Goal: Register for event/course

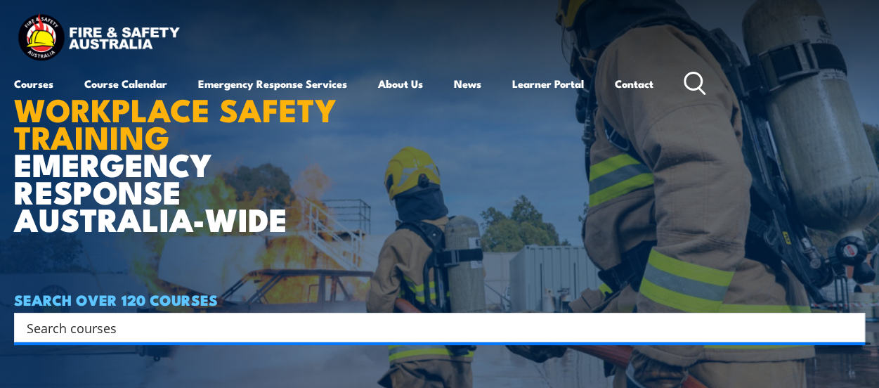
click at [160, 324] on input "Search input" at bounding box center [431, 327] width 808 height 21
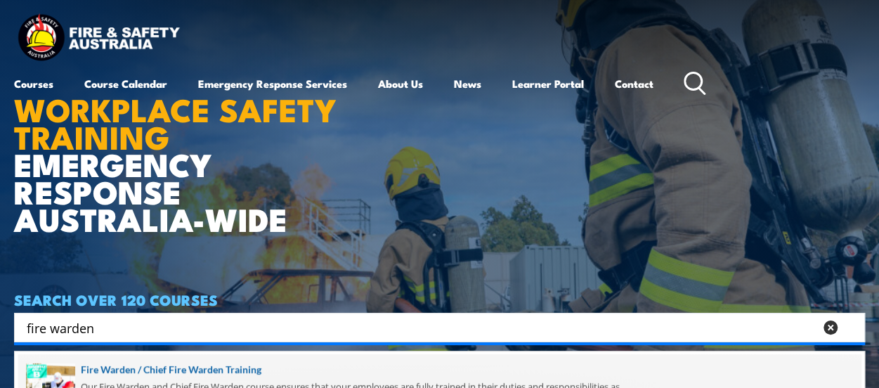
type input "fire warden"
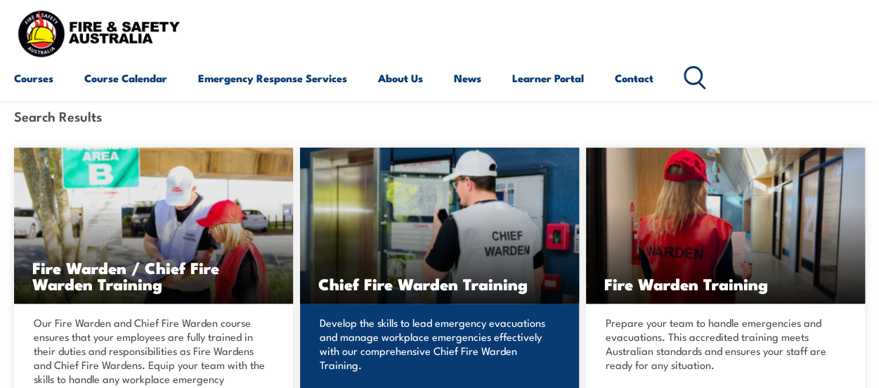
scroll to position [281, 0]
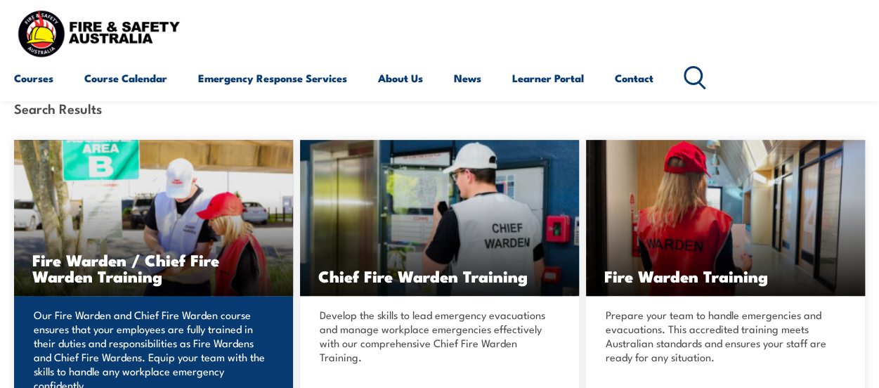
click at [169, 268] on h3 "Fire Warden / Chief Fire Warden Training" at bounding box center [153, 268] width 243 height 32
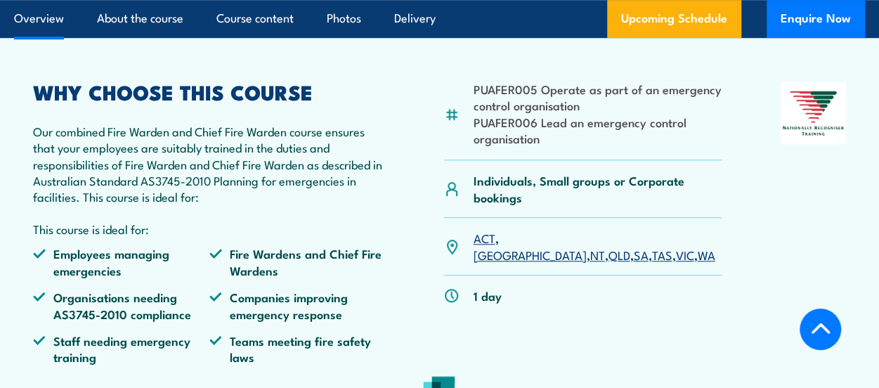
scroll to position [422, 0]
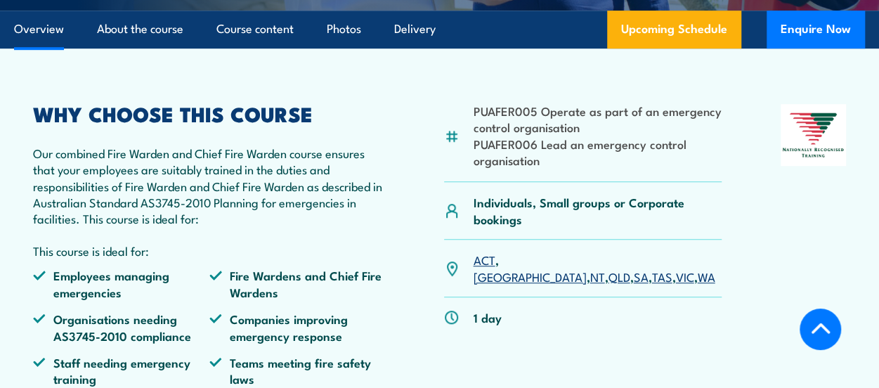
click at [697, 268] on link "WA" at bounding box center [706, 276] width 18 height 17
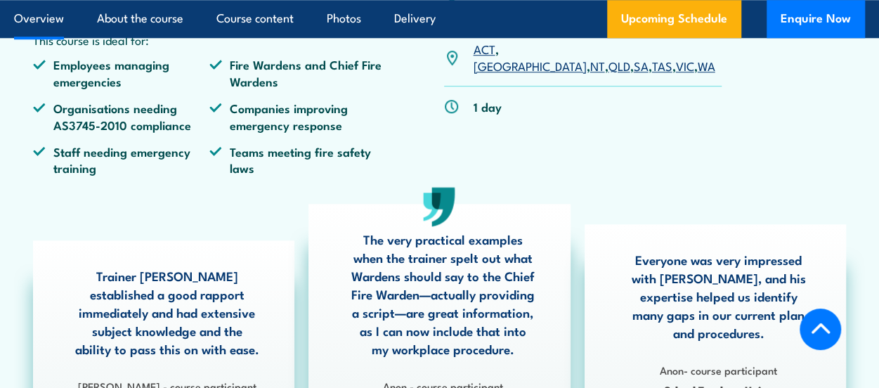
scroll to position [688, 0]
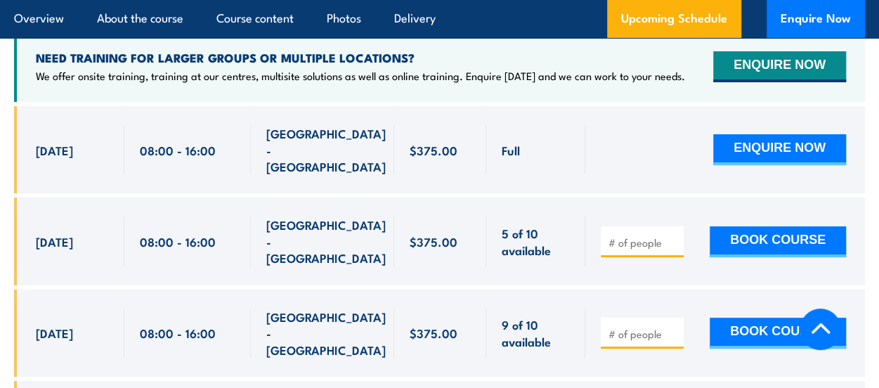
scroll to position [2637, 0]
